Goal: Task Accomplishment & Management: Use online tool/utility

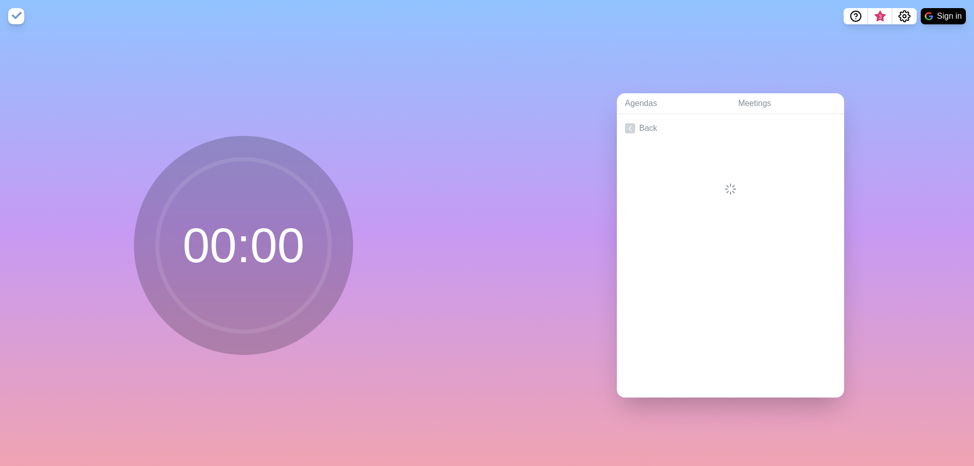
click at [710, 186] on div at bounding box center [730, 169] width 227 height 53
click at [229, 249] on circle at bounding box center [243, 245] width 172 height 172
click at [13, 16] on img at bounding box center [16, 16] width 16 height 16
click at [225, 308] on circle at bounding box center [243, 245] width 172 height 172
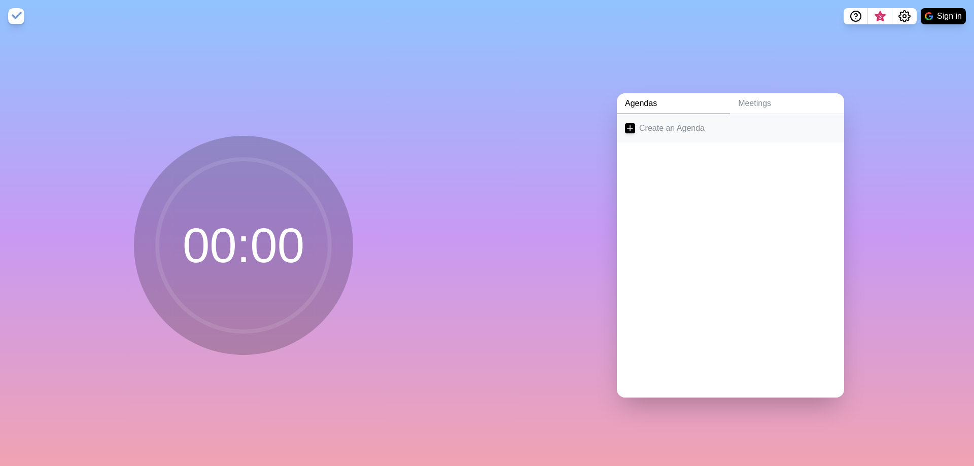
click at [650, 134] on link "Create an Agenda" at bounding box center [730, 128] width 227 height 28
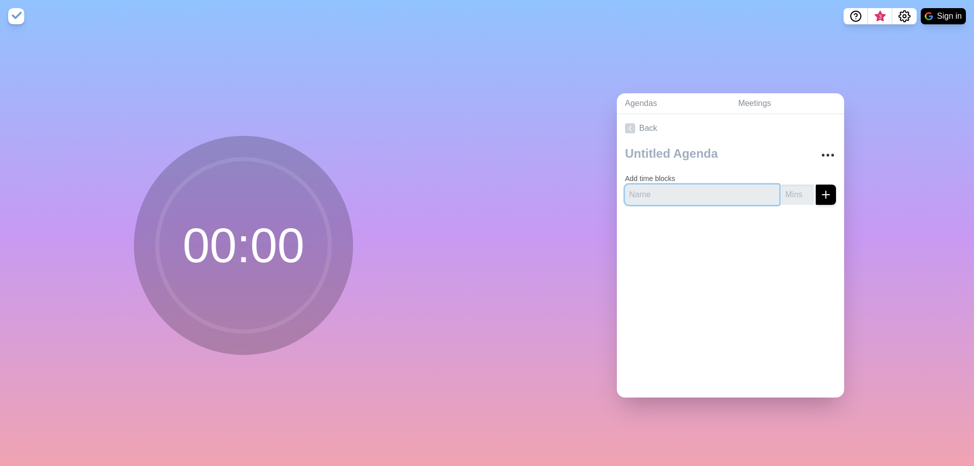
click at [653, 194] on input "text" at bounding box center [702, 195] width 154 height 20
click at [796, 200] on input "number" at bounding box center [797, 195] width 32 height 20
click at [701, 201] on input "text" at bounding box center [702, 195] width 154 height 20
click at [243, 244] on circle at bounding box center [243, 245] width 172 height 172
click at [648, 195] on input "text" at bounding box center [702, 195] width 154 height 20
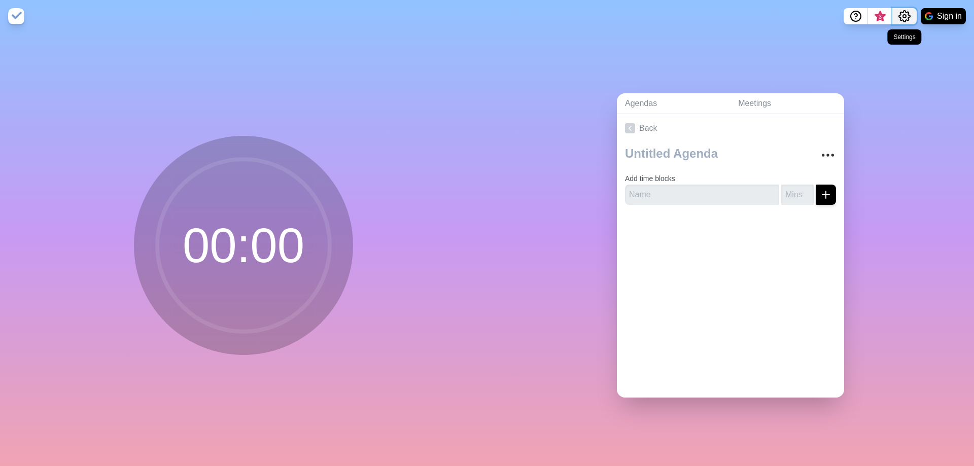
click at [907, 15] on icon "Settings" at bounding box center [904, 16] width 12 height 12
click at [876, 39] on p "Preferences" at bounding box center [872, 38] width 44 height 12
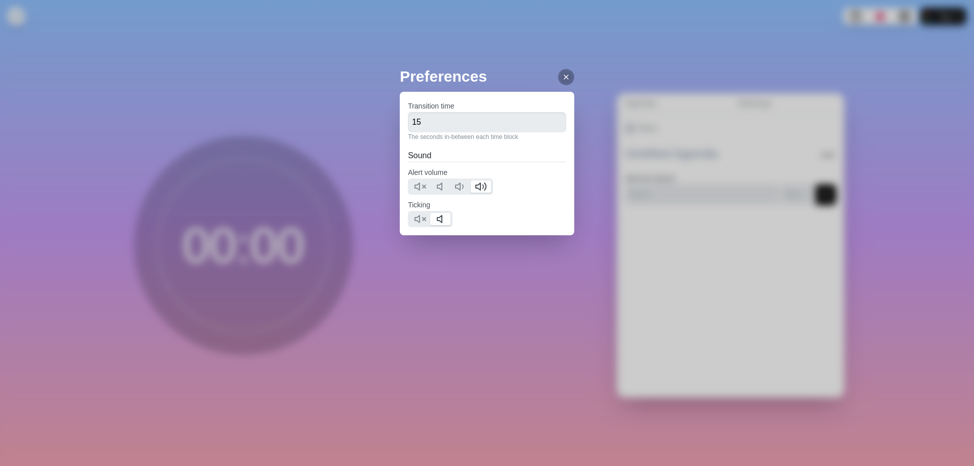
click at [563, 79] on icon at bounding box center [566, 77] width 8 height 8
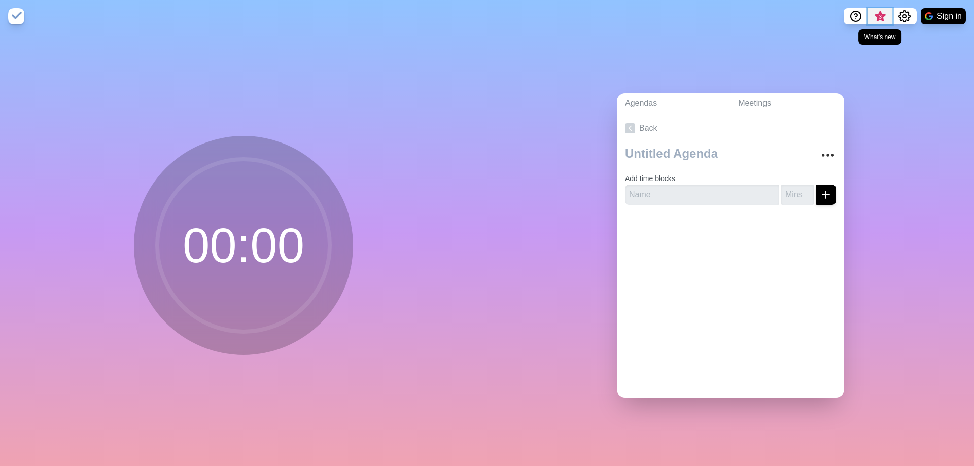
click at [877, 20] on span "3" at bounding box center [880, 19] width 16 height 21
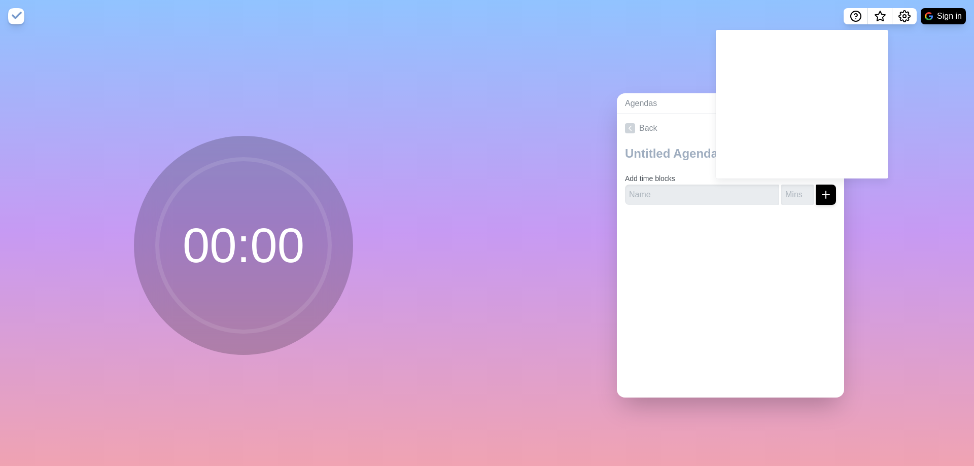
click at [577, 86] on div "Agendas Meetings Back Add time blocks" at bounding box center [730, 249] width 487 height 434
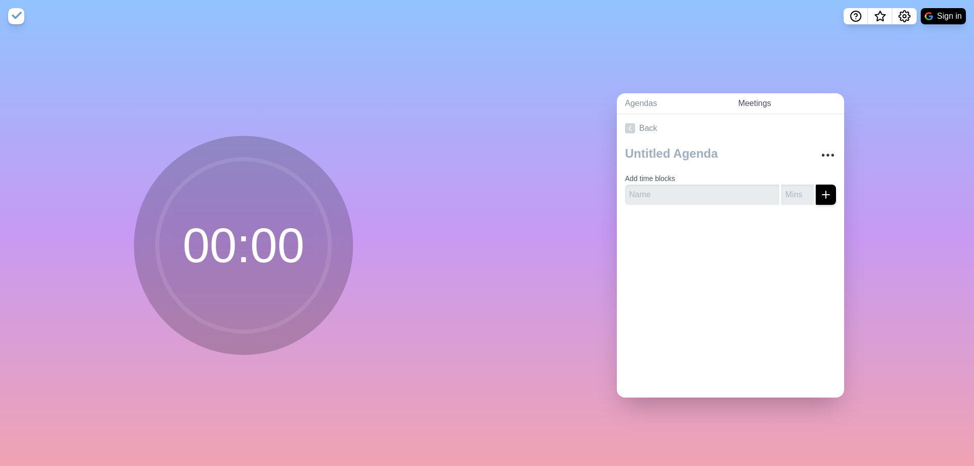
click at [745, 103] on link "Meetings" at bounding box center [787, 103] width 114 height 21
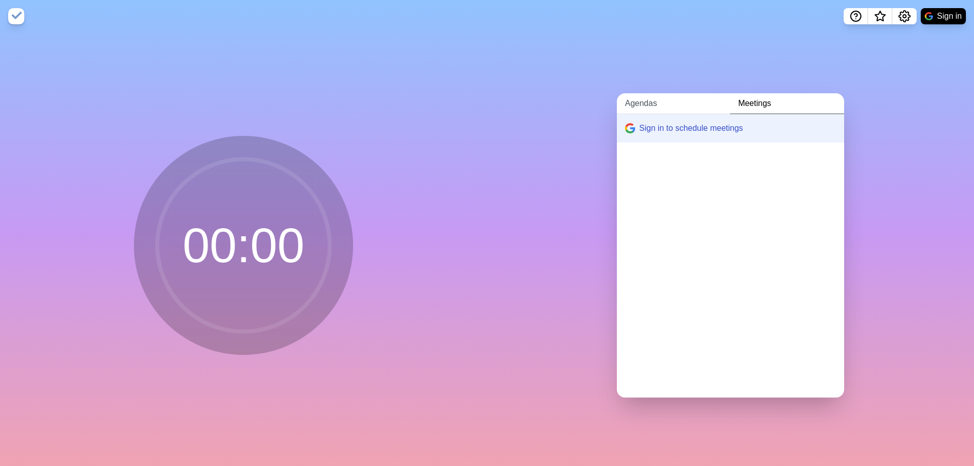
click at [651, 109] on link "Agendas" at bounding box center [673, 103] width 113 height 21
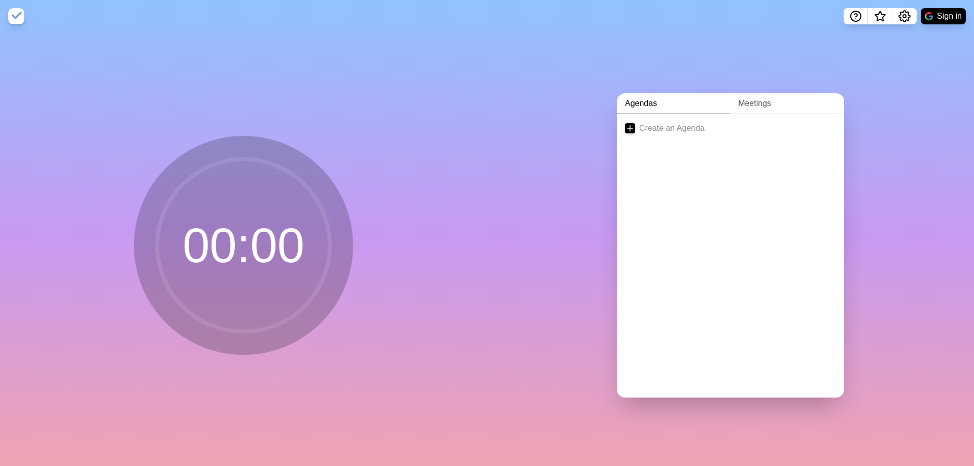
click at [753, 107] on link "Meetings" at bounding box center [787, 103] width 114 height 21
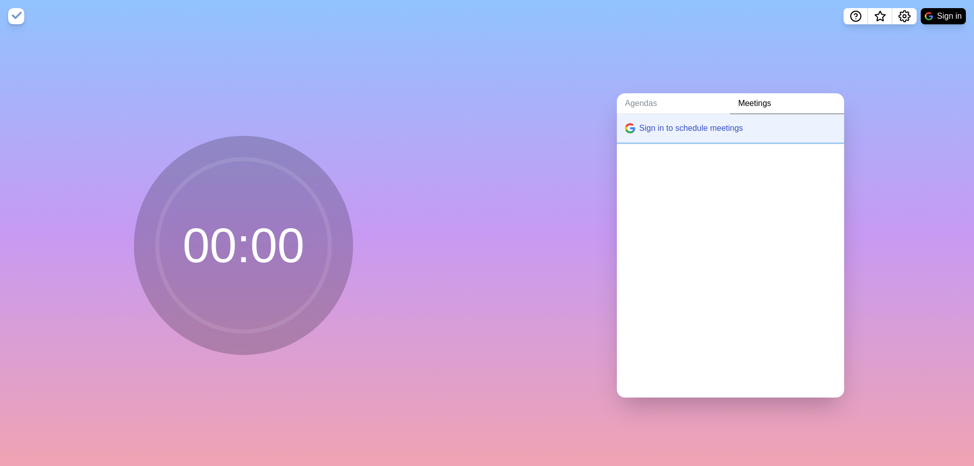
click at [703, 128] on button "Sign in to schedule meetings" at bounding box center [730, 128] width 227 height 28
